Goal: Information Seeking & Learning: Learn about a topic

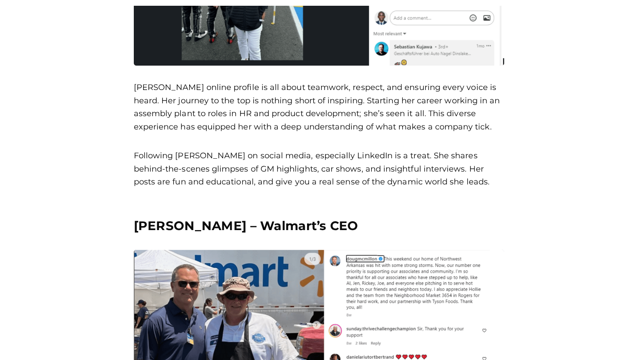
scroll to position [1005, 0]
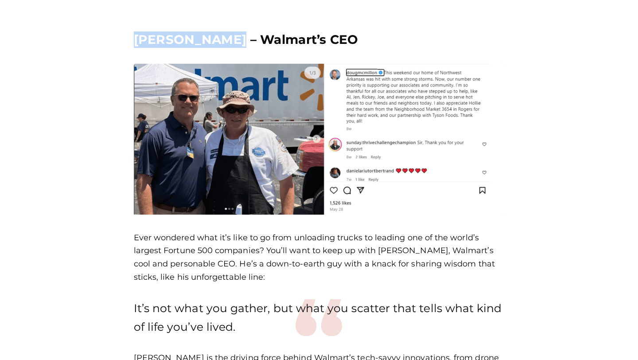
drag, startPoint x: 128, startPoint y: 37, endPoint x: 234, endPoint y: 36, distance: 106.4
click at [234, 36] on div "[PERSON_NAME] – Walmart’s CEO Ever wondered what it’s like to go from unloading…" at bounding box center [319, 219] width 384 height 402
copy h3 "[PERSON_NAME]"
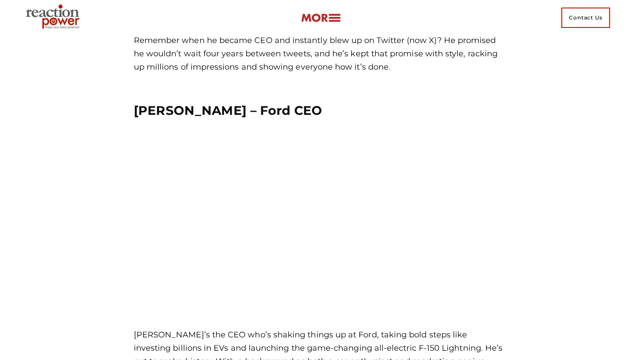
scroll to position [2987, 0]
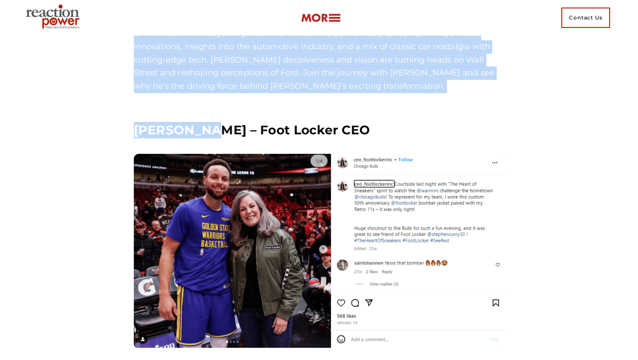
drag, startPoint x: 120, startPoint y: 118, endPoint x: 199, endPoint y: 117, distance: 79.3
click at [200, 117] on div "Once upon a time chief executives hid behind corporate communications teams and…" at bounding box center [319, 18] width 576 height 5342
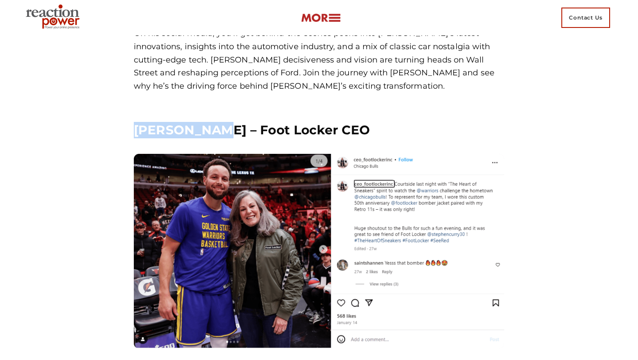
copy h3 "[PERSON_NAME]"
drag, startPoint x: 207, startPoint y: 117, endPoint x: 128, endPoint y: 124, distance: 78.7
click at [128, 124] on div "[PERSON_NAME] – Foot Locker CEO [PERSON_NAME]’s journey is a testament to grit …" at bounding box center [319, 311] width 384 height 405
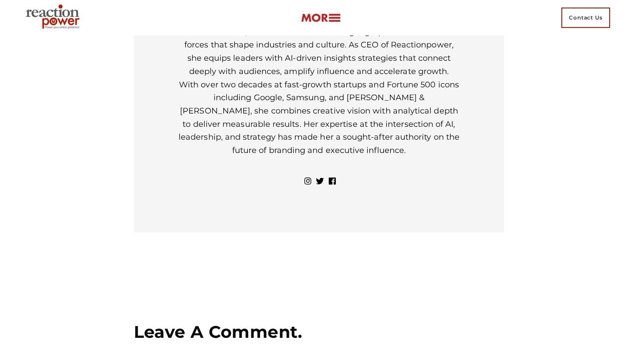
scroll to position [5415, 0]
